Goal: Register for event/course

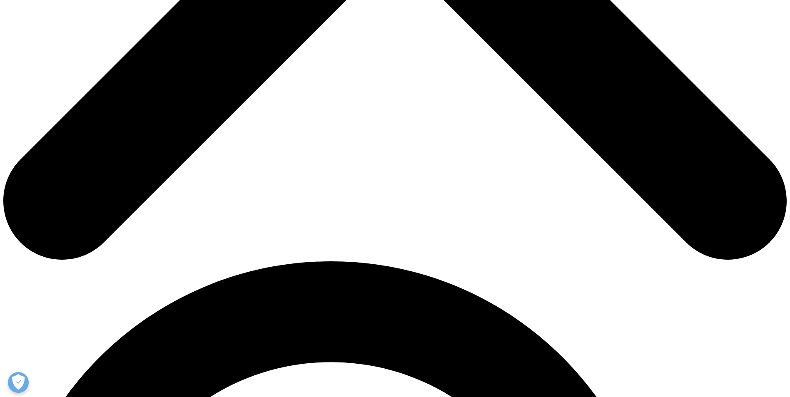
scroll to position [625, 0]
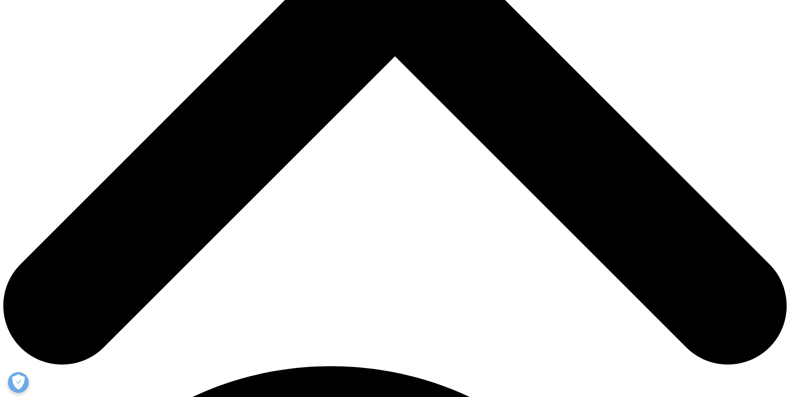
scroll to position [250, 0]
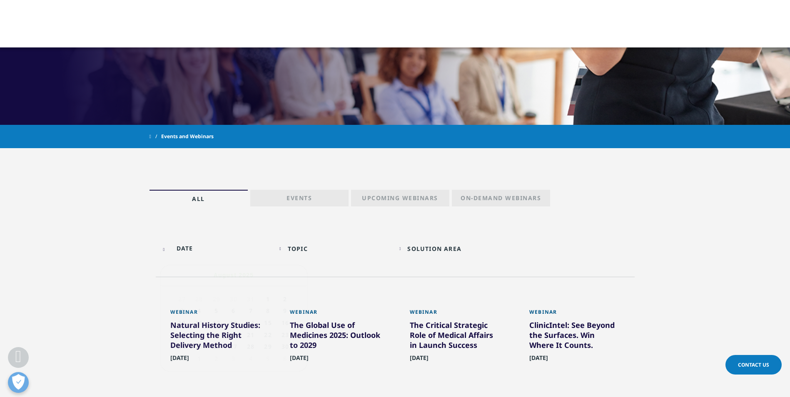
click at [187, 249] on input "text" at bounding box center [216, 248] width 112 height 19
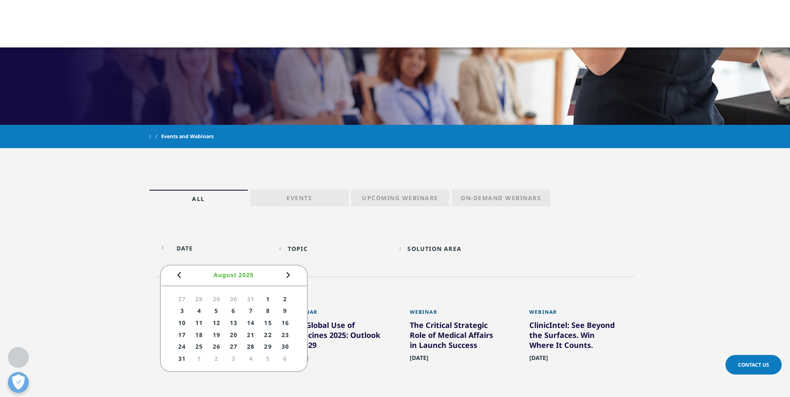
click at [176, 273] on span "Prev" at bounding box center [179, 275] width 10 height 10
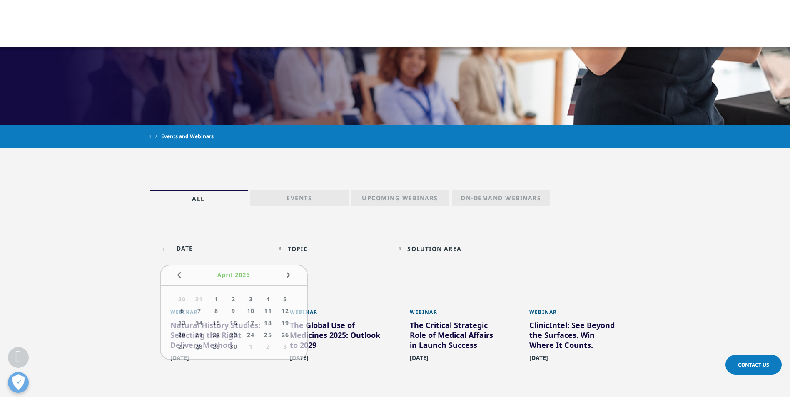
click at [347, 252] on div "Topic Loading" at bounding box center [339, 249] width 103 height 8
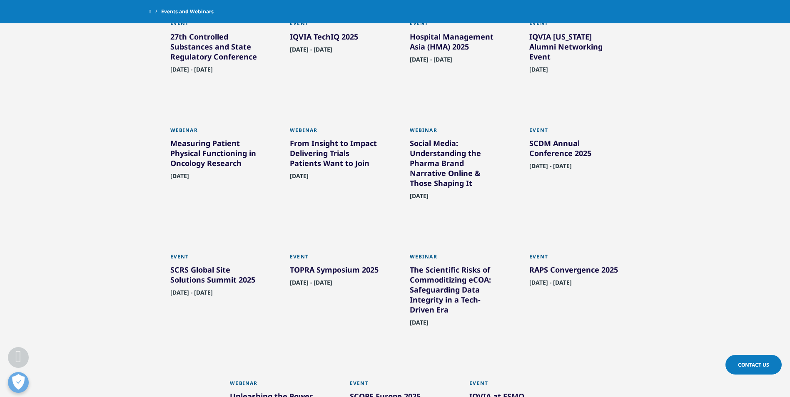
scroll to position [750, 0]
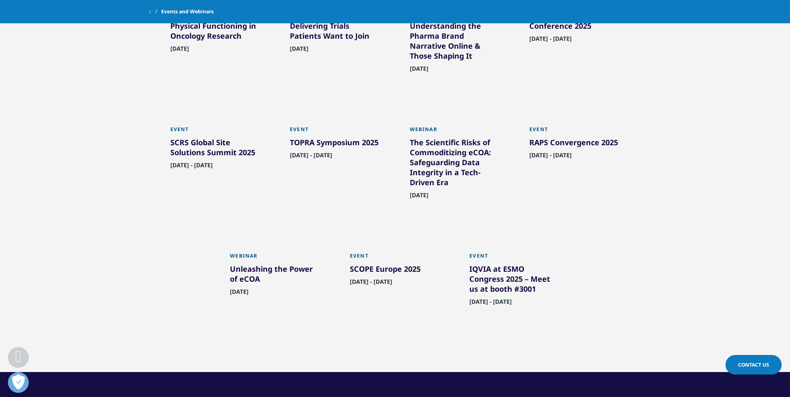
click at [179, 155] on div "SCRS Global Site Solutions Summit 2025" at bounding box center [215, 148] width 91 height 23
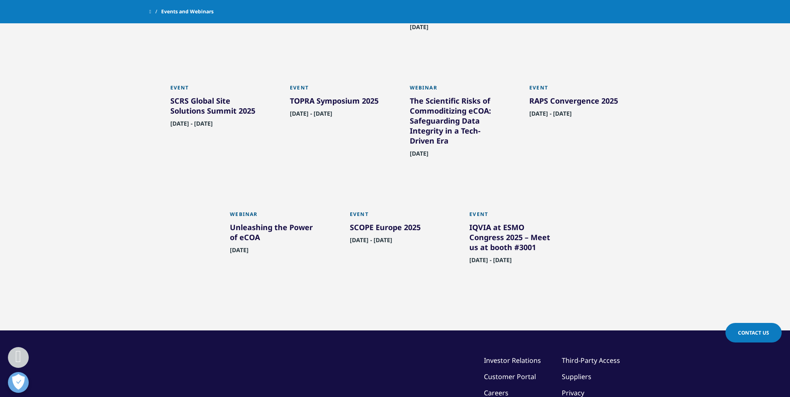
scroll to position [833, 0]
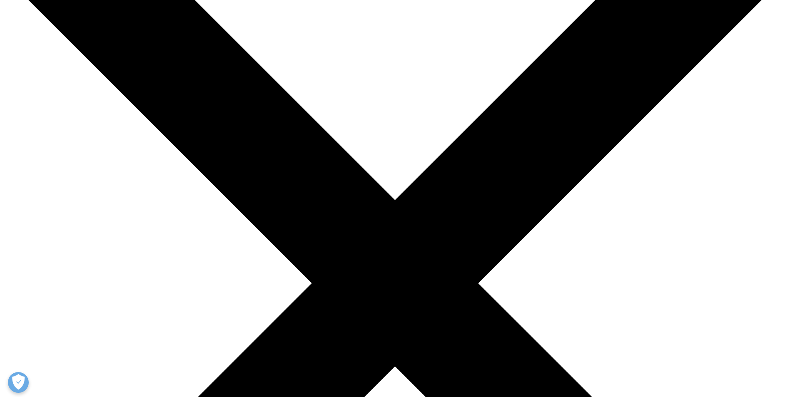
scroll to position [292, 0]
